Goal: Navigation & Orientation: Find specific page/section

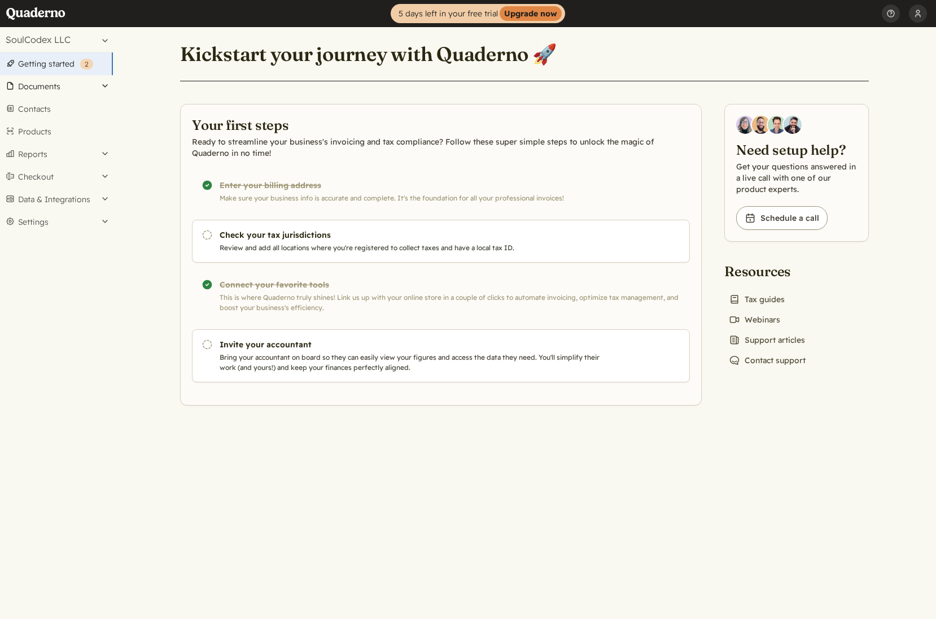
click at [64, 82] on button "Documents" at bounding box center [56, 86] width 113 height 23
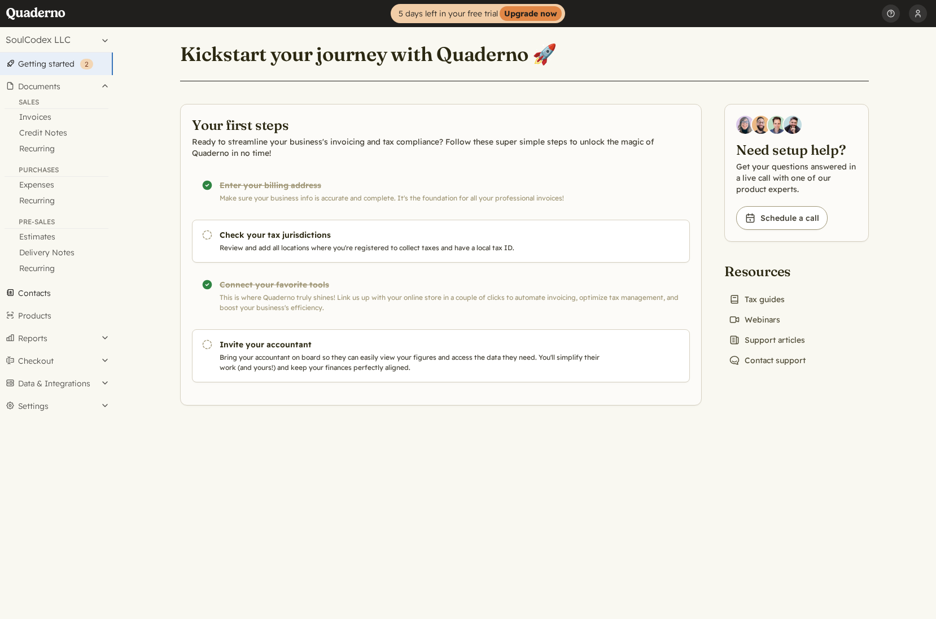
click at [31, 291] on link "Contacts" at bounding box center [56, 293] width 113 height 23
click at [40, 220] on button "Settings" at bounding box center [56, 222] width 113 height 23
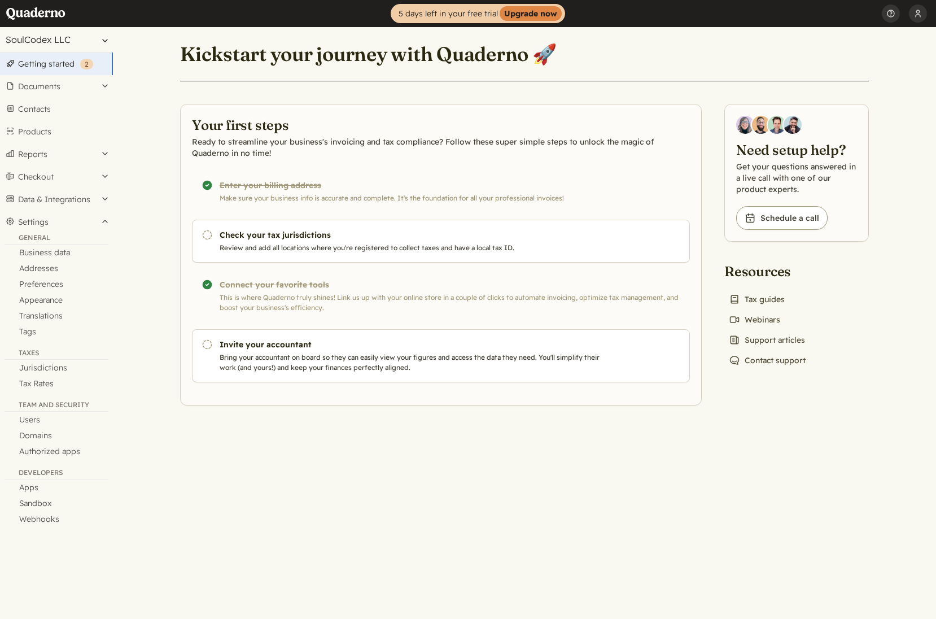
click at [103, 41] on button "SoulCodex LLC" at bounding box center [56, 39] width 113 height 25
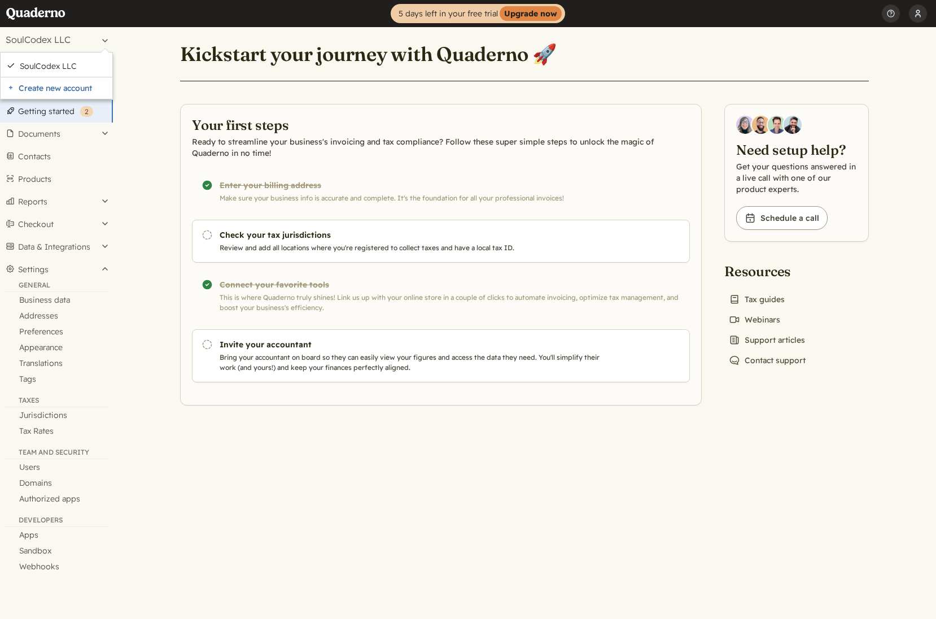
click at [923, 20] on button "[PERSON_NAME]" at bounding box center [918, 13] width 18 height 27
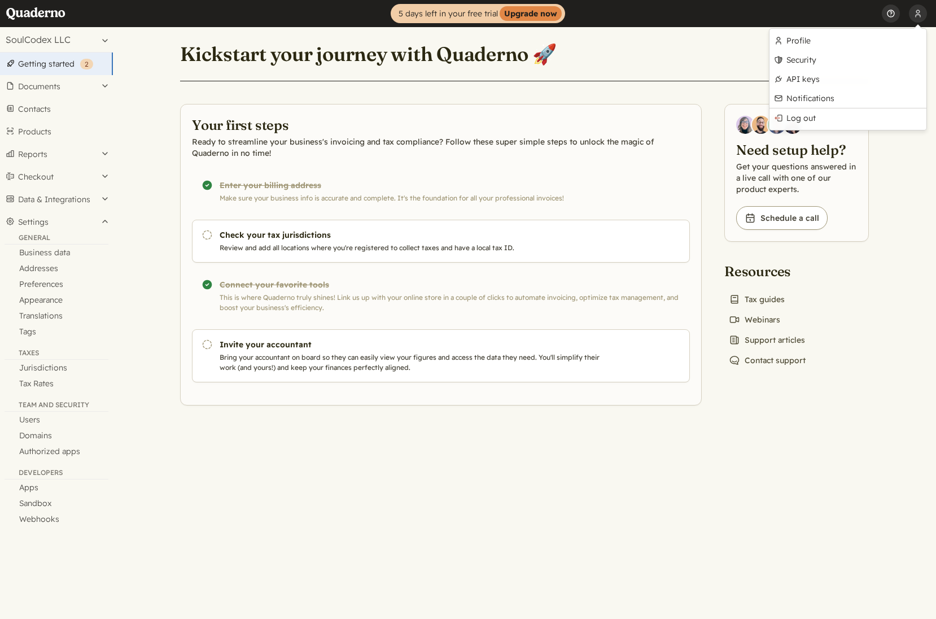
click at [892, 14] on button "Help" at bounding box center [891, 13] width 18 height 27
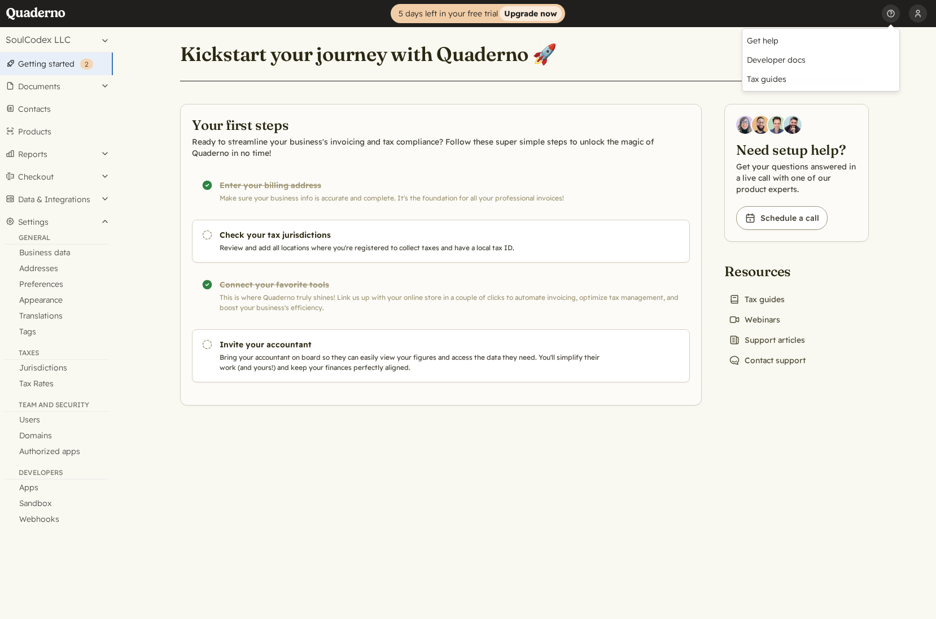
click at [547, 14] on strong "Upgrade now" at bounding box center [531, 13] width 62 height 15
